Goal: Information Seeking & Learning: Learn about a topic

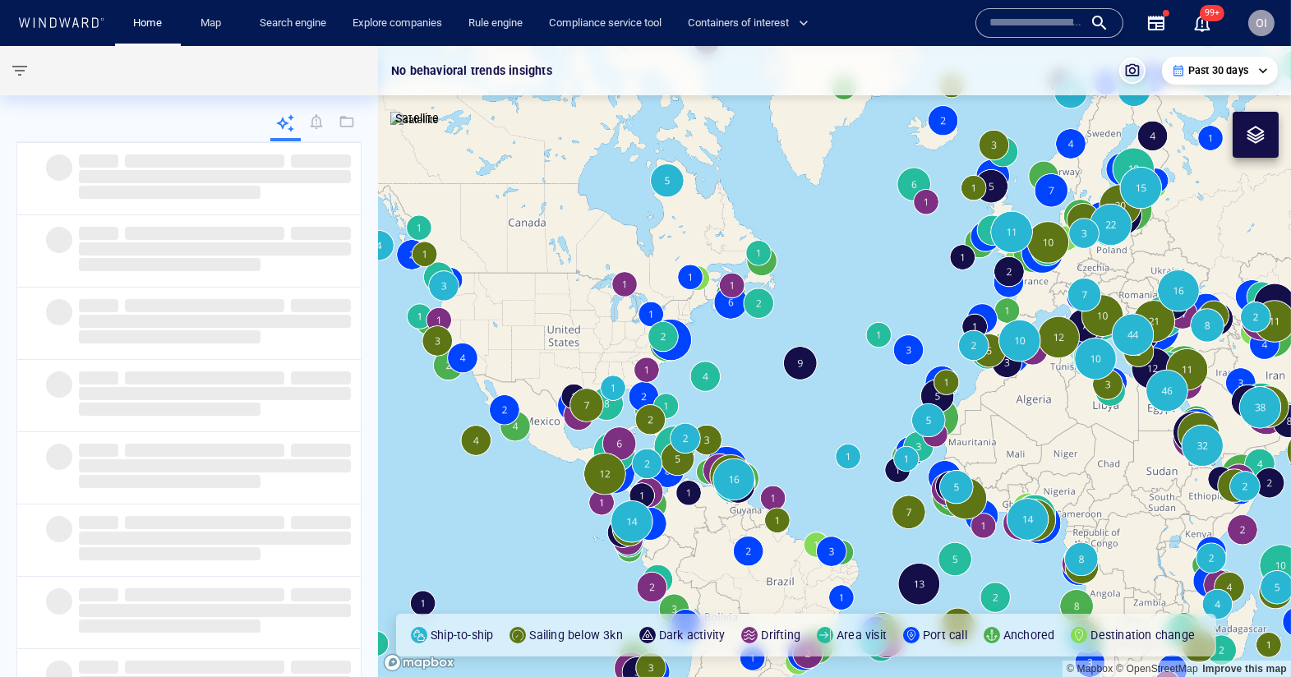
click at [1008, 18] on input "text" at bounding box center [1037, 23] width 94 height 25
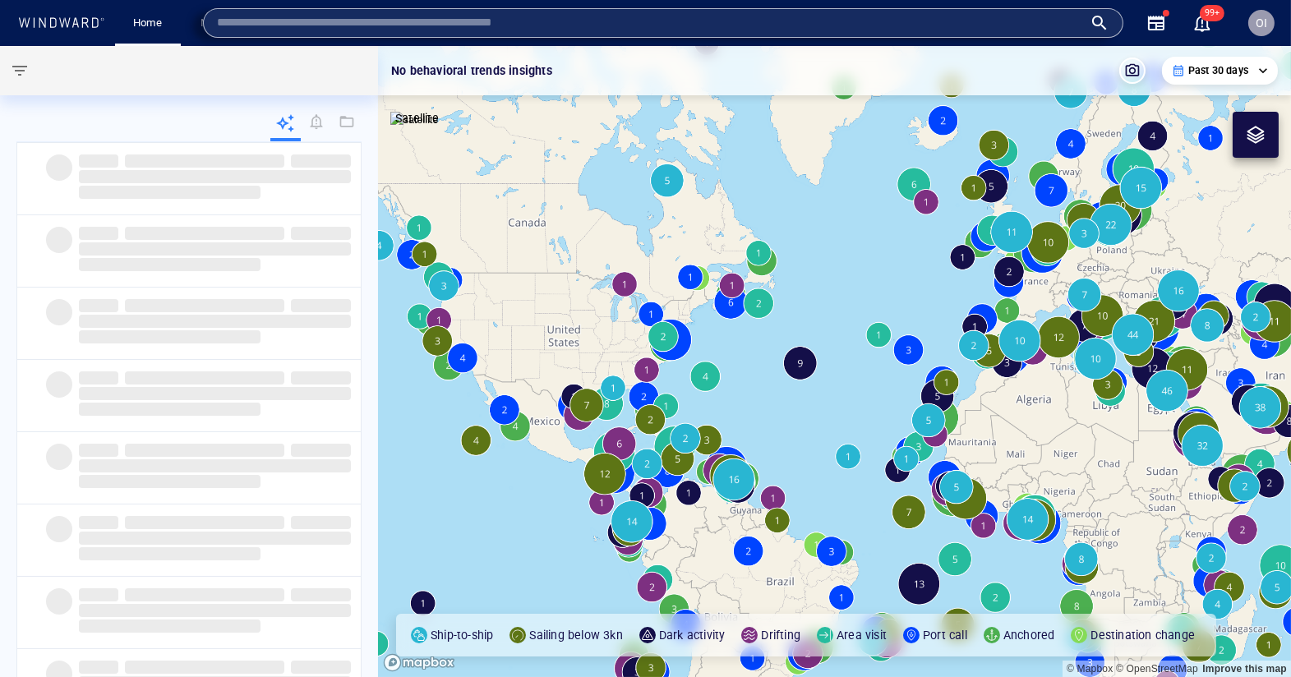
paste input "*******"
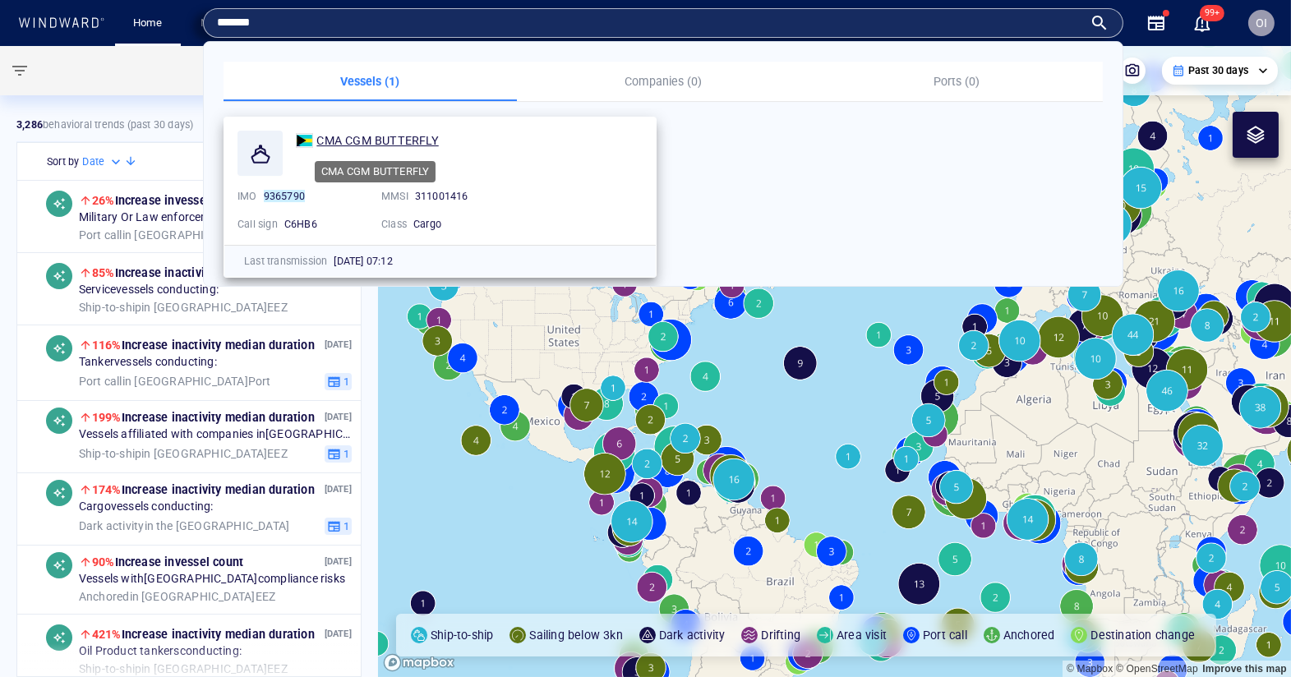
type input "*******"
click at [361, 149] on div "CMA CGM BUTTERFLY" at bounding box center [377, 141] width 122 height 20
